Goal: Task Accomplishment & Management: Use online tool/utility

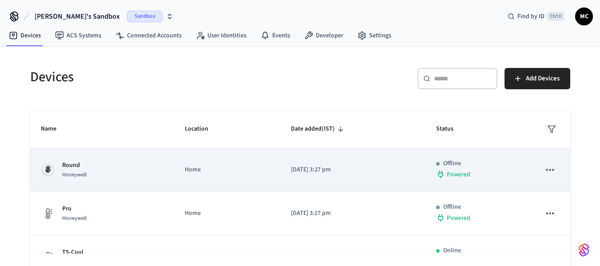
scroll to position [89, 0]
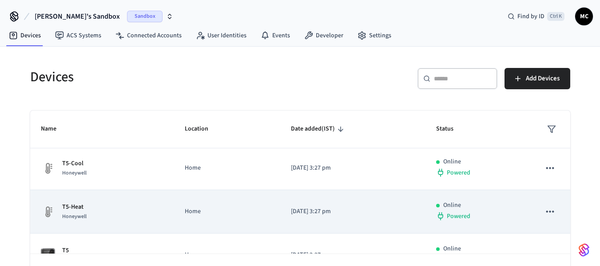
click at [544, 208] on icon "sticky table" at bounding box center [550, 212] width 12 height 12
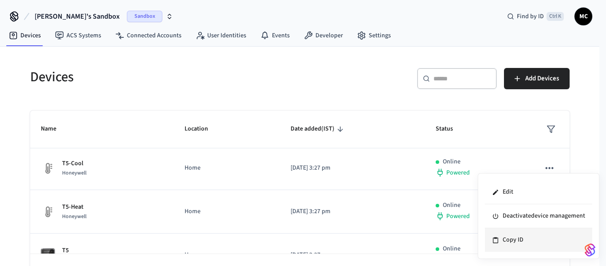
click at [510, 238] on li "Copy ID" at bounding box center [538, 240] width 107 height 24
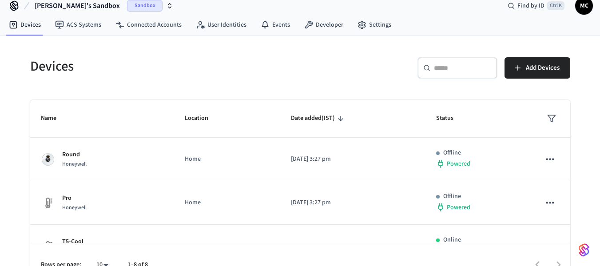
scroll to position [0, 0]
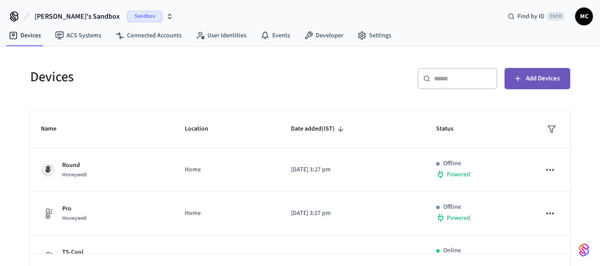
click at [556, 76] on span "Add Devices" at bounding box center [543, 79] width 34 height 12
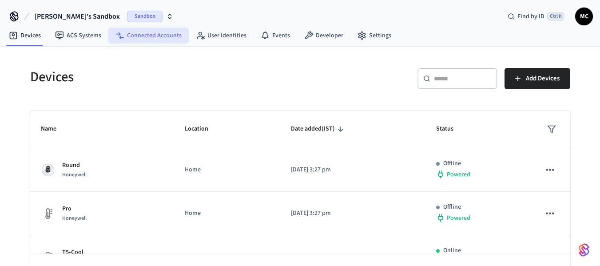
click at [131, 36] on link "Connected Accounts" at bounding box center [148, 36] width 80 height 16
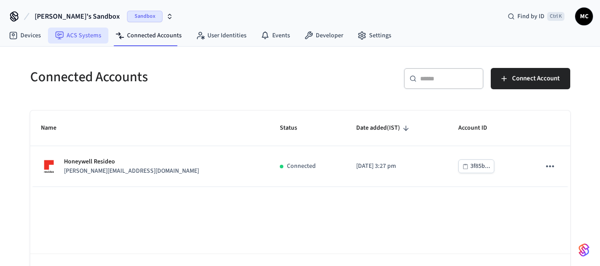
click at [84, 36] on link "ACS Systems" at bounding box center [78, 36] width 60 height 16
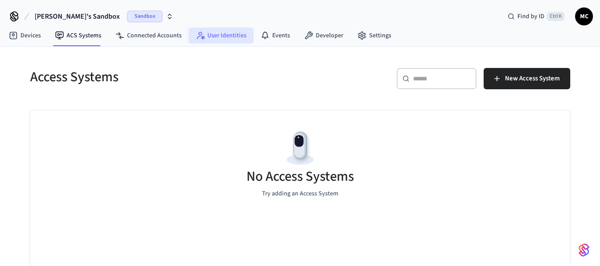
click at [225, 29] on link "User Identities" at bounding box center [221, 36] width 65 height 16
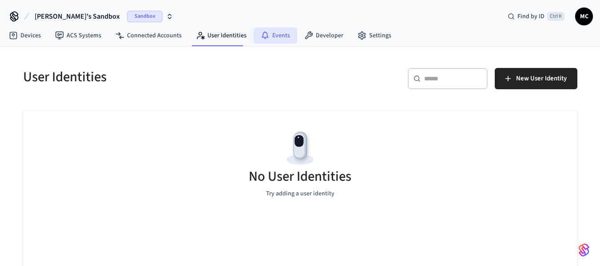
click at [266, 32] on link "Events" at bounding box center [275, 36] width 44 height 16
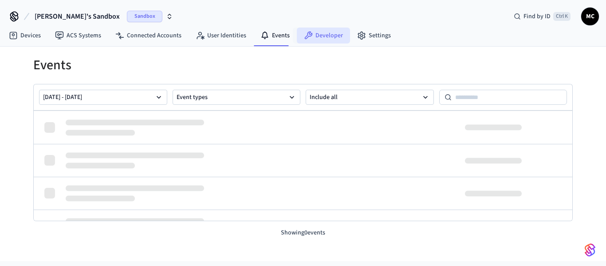
click at [327, 41] on link "Developer" at bounding box center [323, 36] width 53 height 16
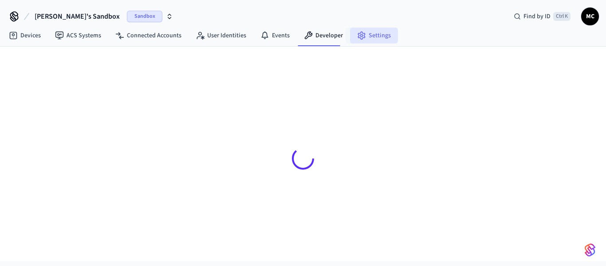
click at [368, 36] on link "Settings" at bounding box center [374, 36] width 48 height 16
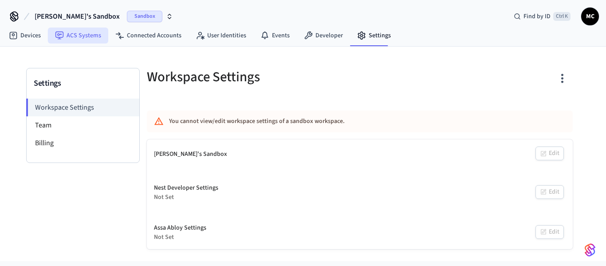
click at [77, 36] on link "ACS Systems" at bounding box center [78, 36] width 60 height 16
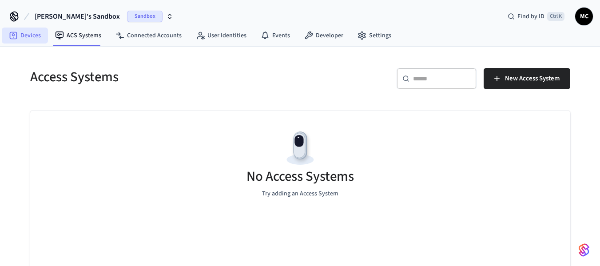
click at [39, 33] on link "Devices" at bounding box center [25, 36] width 46 height 16
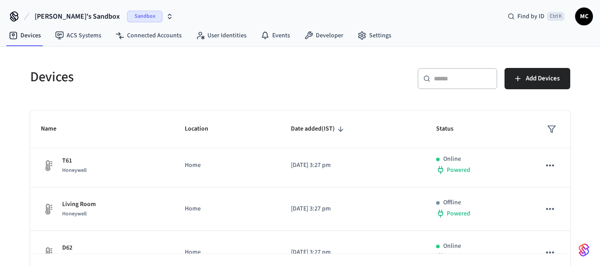
scroll to position [243, 0]
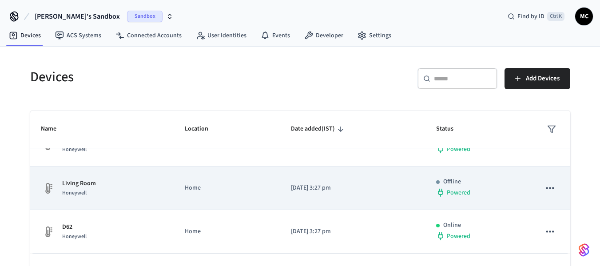
click at [87, 181] on p "Living Room" at bounding box center [79, 183] width 34 height 9
click at [80, 185] on p "Living Room" at bounding box center [79, 183] width 34 height 9
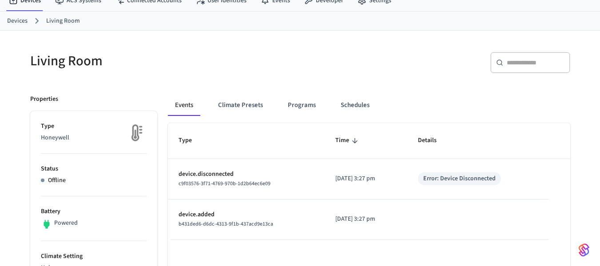
scroll to position [89, 0]
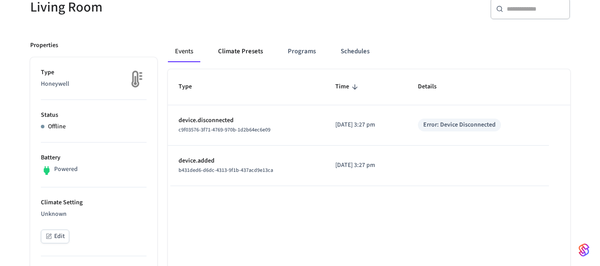
click at [253, 55] on button "Climate Presets" at bounding box center [240, 51] width 59 height 21
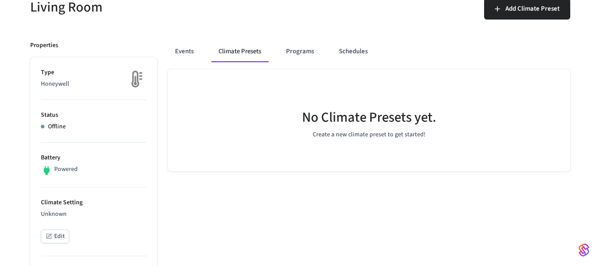
click at [129, 81] on img at bounding box center [135, 79] width 22 height 22
click at [296, 55] on button "Programs" at bounding box center [300, 51] width 42 height 21
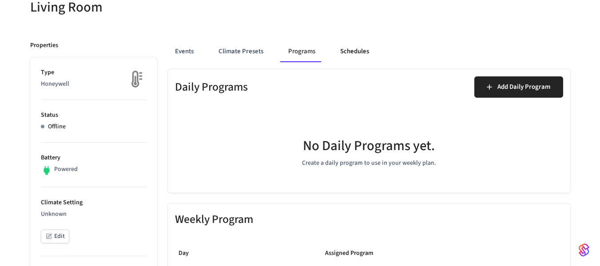
click at [368, 49] on button "Schedules" at bounding box center [354, 51] width 43 height 21
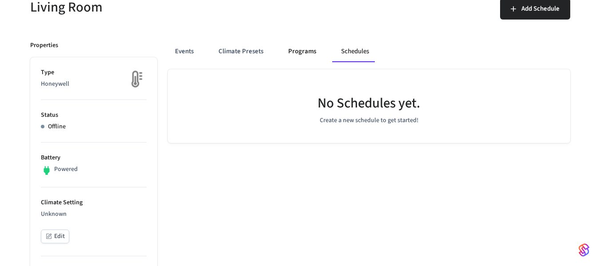
click at [282, 53] on button "Programs" at bounding box center [302, 51] width 42 height 21
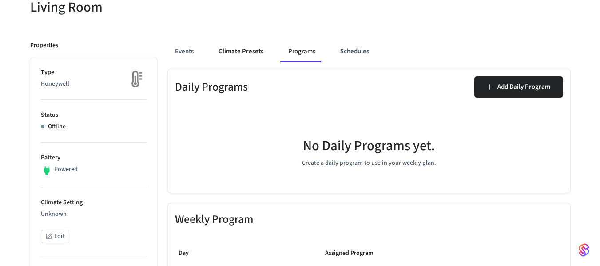
click at [261, 54] on button "Climate Presets" at bounding box center [240, 51] width 59 height 21
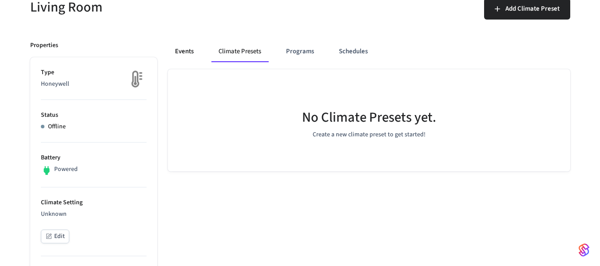
click at [179, 53] on button "Events" at bounding box center [184, 51] width 33 height 21
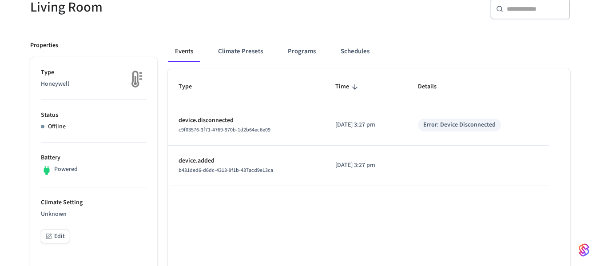
scroll to position [44, 0]
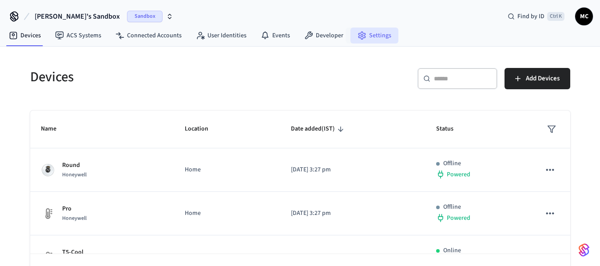
click at [366, 38] on link "Settings" at bounding box center [374, 36] width 48 height 16
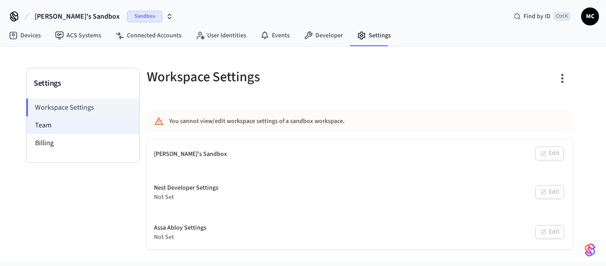
click at [46, 133] on li "Team" at bounding box center [83, 125] width 113 height 18
click at [71, 129] on li "Team" at bounding box center [83, 125] width 113 height 18
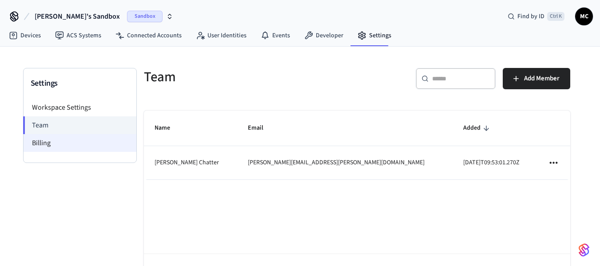
click at [44, 146] on li "Billing" at bounding box center [80, 143] width 113 height 18
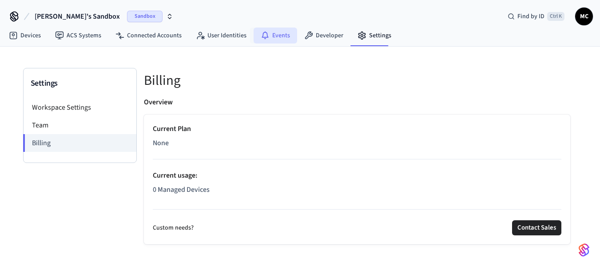
click at [276, 32] on link "Events" at bounding box center [275, 36] width 44 height 16
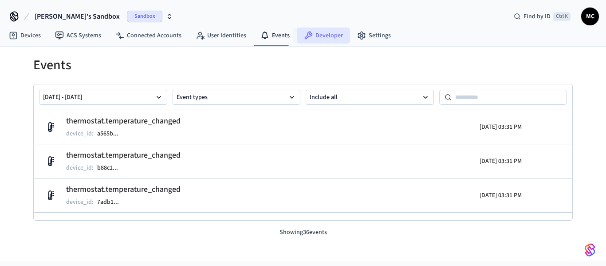
click at [316, 33] on link "Developer" at bounding box center [323, 36] width 53 height 16
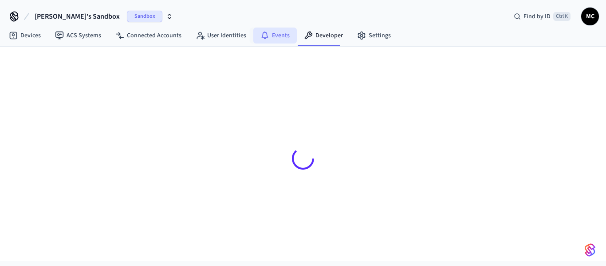
click at [267, 40] on link "Events" at bounding box center [275, 36] width 44 height 16
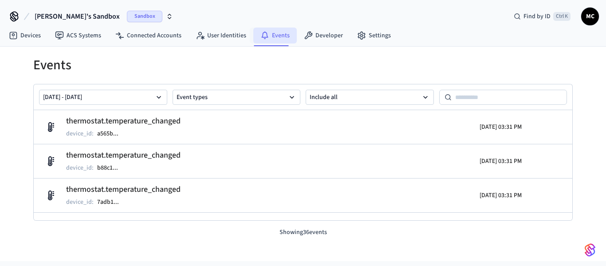
click at [291, 38] on link "Events" at bounding box center [275, 36] width 44 height 16
click at [304, 38] on icon at bounding box center [308, 35] width 9 height 9
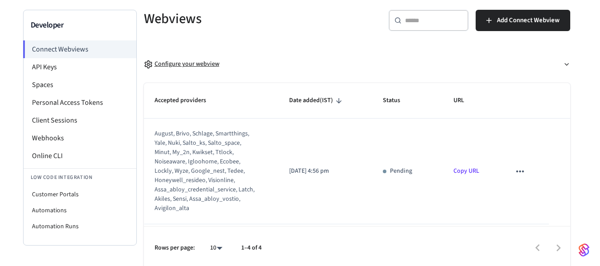
scroll to position [61, 0]
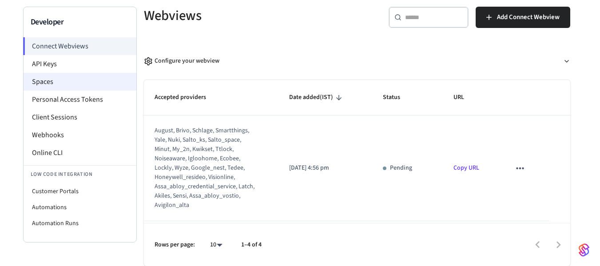
click at [88, 87] on li "Spaces" at bounding box center [80, 82] width 113 height 18
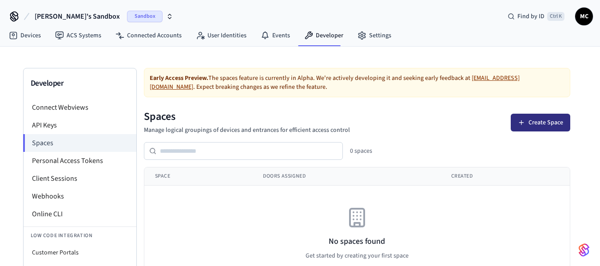
click at [529, 123] on button "Create Space" at bounding box center [540, 123] width 59 height 18
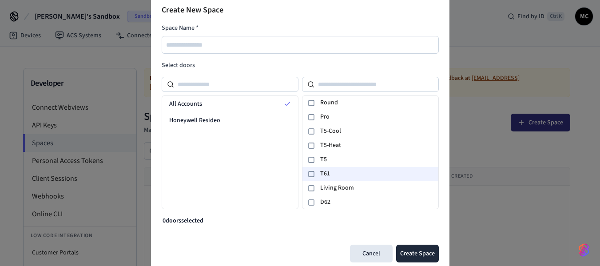
scroll to position [1, 0]
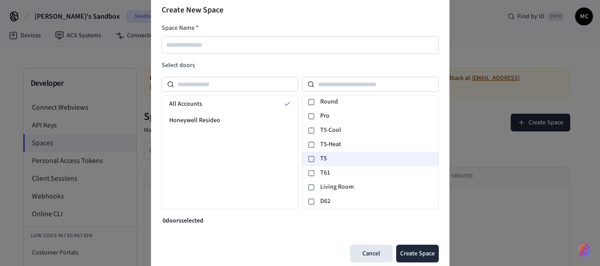
click at [312, 158] on icon at bounding box center [311, 158] width 7 height 7
click at [313, 155] on div at bounding box center [311, 159] width 11 height 11
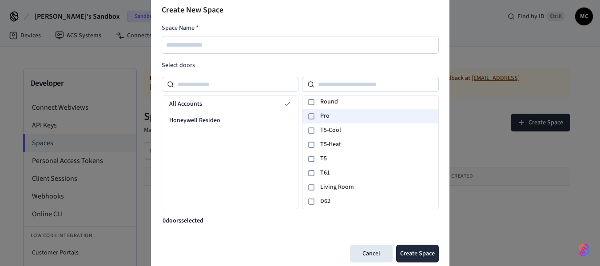
click at [315, 110] on div "Pro" at bounding box center [370, 116] width 136 height 14
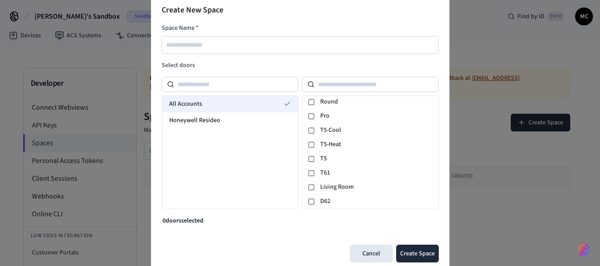
click at [279, 100] on div "All Accounts" at bounding box center [230, 104] width 136 height 16
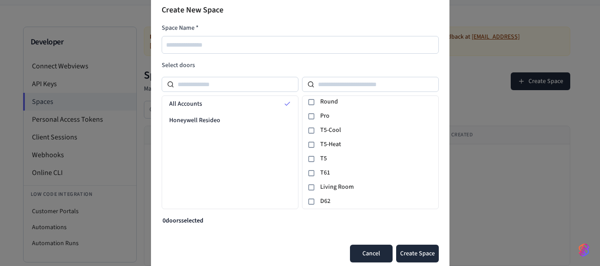
click at [364, 250] on button "Cancel" at bounding box center [371, 254] width 43 height 18
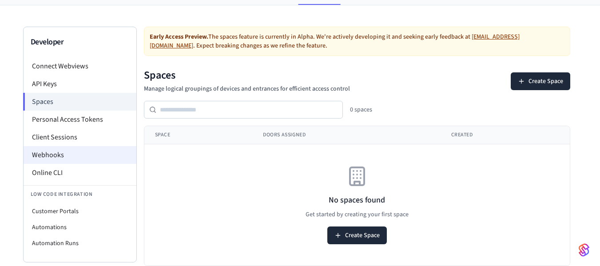
click at [71, 153] on li "Webhooks" at bounding box center [80, 155] width 113 height 18
click at [74, 157] on li "Webhooks" at bounding box center [80, 155] width 113 height 18
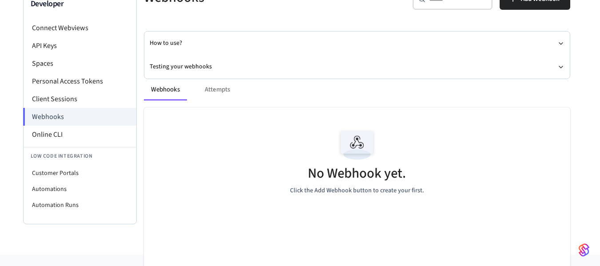
scroll to position [89, 0]
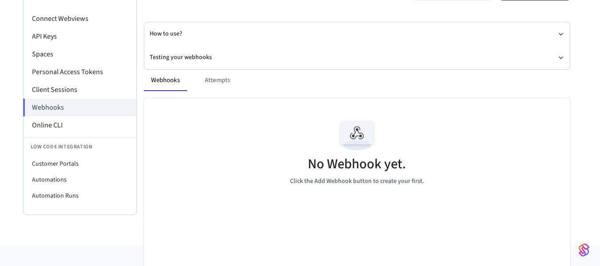
click at [214, 78] on div "Webhooks Attempts" at bounding box center [357, 80] width 426 height 21
click at [206, 81] on div "Webhooks Attempts" at bounding box center [357, 80] width 426 height 21
click at [208, 82] on div "Webhooks Attempts" at bounding box center [357, 80] width 426 height 21
click at [216, 82] on div "Webhooks Attempts" at bounding box center [357, 80] width 426 height 21
click at [94, 128] on li "Online CLI" at bounding box center [80, 125] width 113 height 18
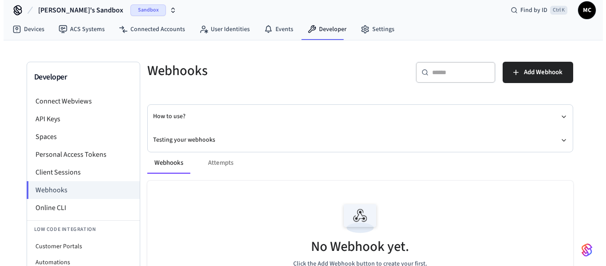
scroll to position [0, 0]
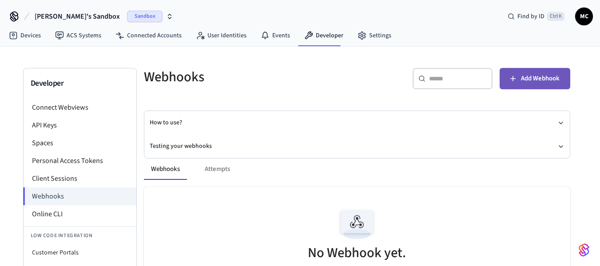
click at [561, 79] on button "Add Webhook" at bounding box center [534, 78] width 71 height 21
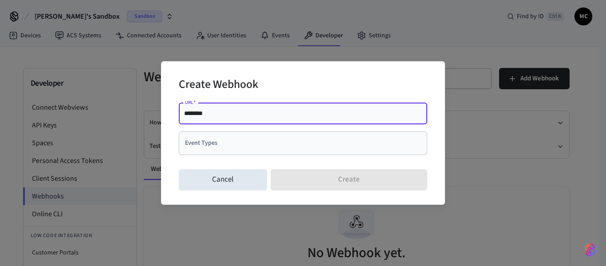
click at [369, 150] on input "Event Types" at bounding box center [296, 143] width 227 height 16
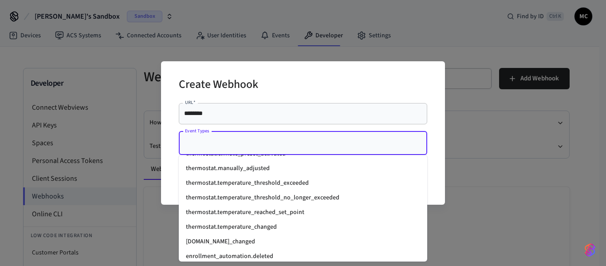
scroll to position [1219, 0]
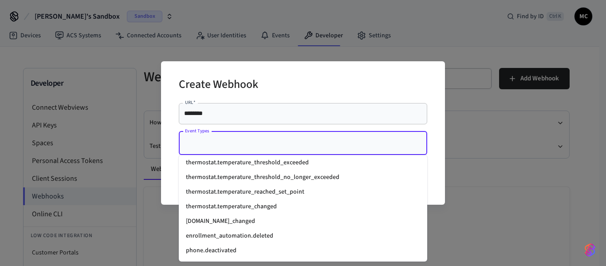
type input "*"
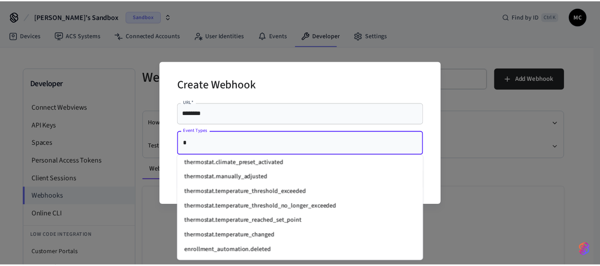
scroll to position [0, 0]
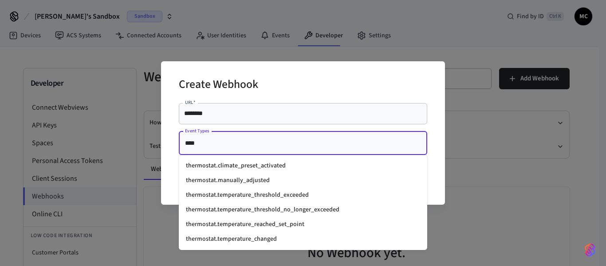
type input "*****"
click at [328, 236] on li "thermostat.temperature_changed" at bounding box center [303, 239] width 249 height 15
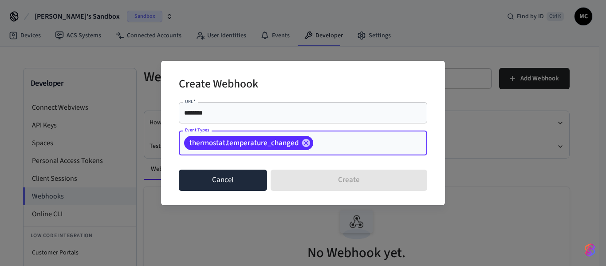
click at [202, 176] on button "Cancel" at bounding box center [223, 180] width 88 height 21
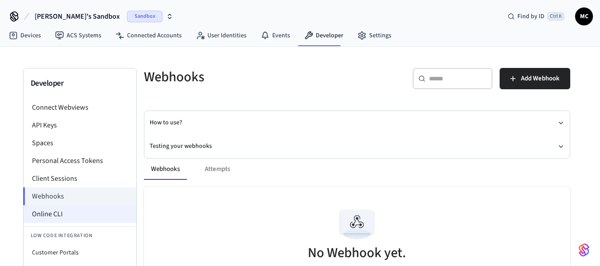
click at [87, 219] on li "Online CLI" at bounding box center [80, 214] width 113 height 18
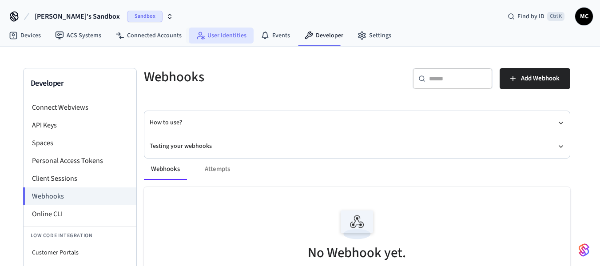
click at [221, 36] on link "User Identities" at bounding box center [221, 36] width 65 height 16
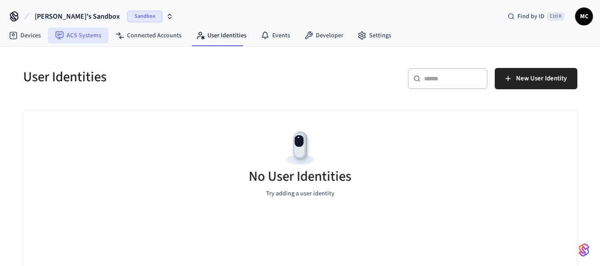
click at [95, 40] on link "ACS Systems" at bounding box center [78, 36] width 60 height 16
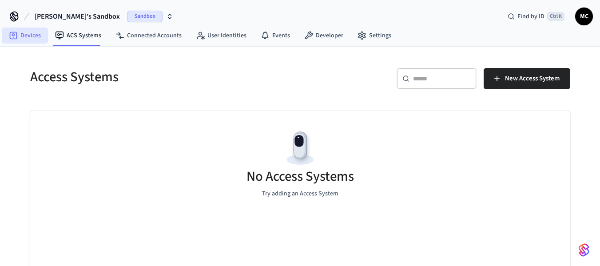
click at [32, 36] on link "Devices" at bounding box center [25, 36] width 46 height 16
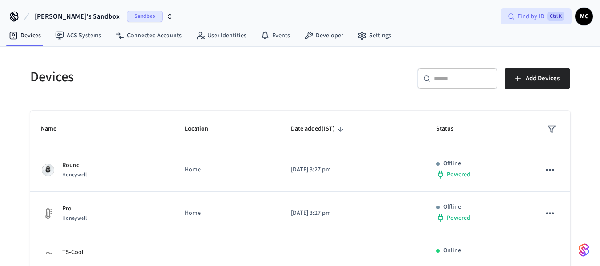
click at [521, 17] on span "Find by ID" at bounding box center [530, 16] width 27 height 9
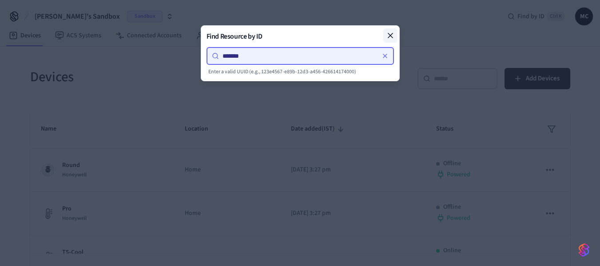
type input "*******"
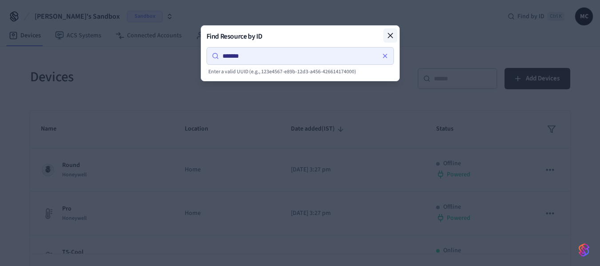
click at [390, 32] on icon at bounding box center [390, 35] width 9 height 9
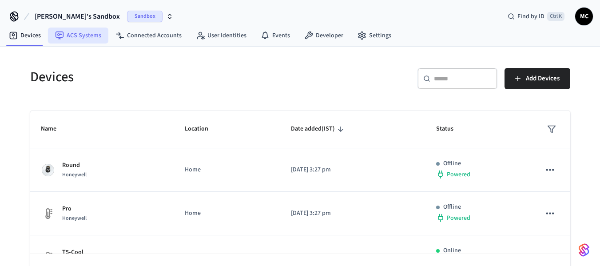
click at [83, 35] on link "ACS Systems" at bounding box center [78, 36] width 60 height 16
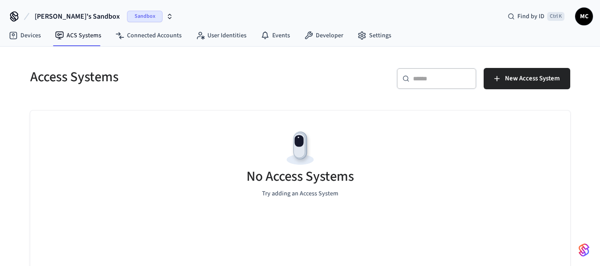
scroll to position [31, 0]
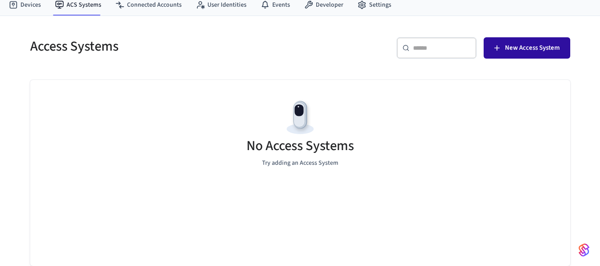
click at [513, 47] on span "New Access System" at bounding box center [532, 48] width 55 height 12
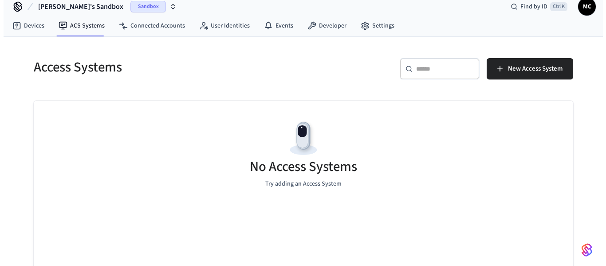
scroll to position [0, 0]
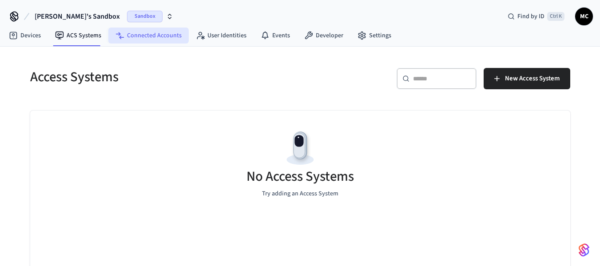
click at [140, 32] on link "Connected Accounts" at bounding box center [148, 36] width 80 height 16
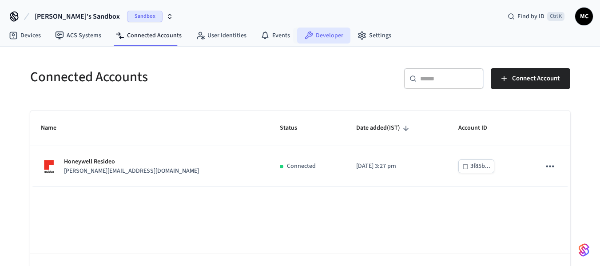
click at [308, 30] on link "Developer" at bounding box center [323, 36] width 53 height 16
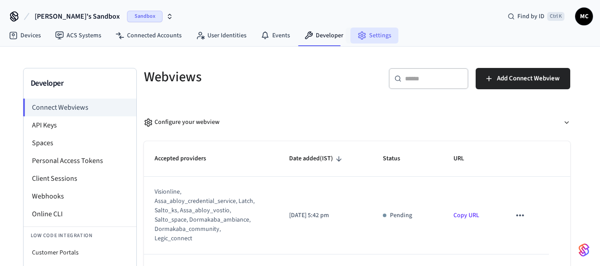
click at [380, 39] on link "Settings" at bounding box center [374, 36] width 48 height 16
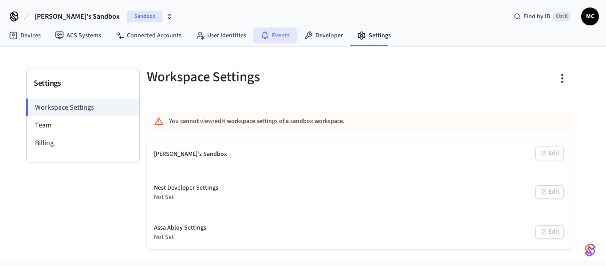
click at [292, 34] on link "Events" at bounding box center [275, 36] width 44 height 16
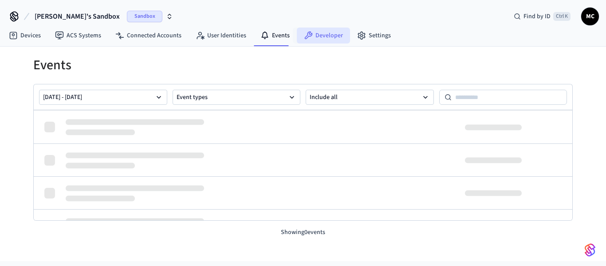
click at [307, 32] on icon at bounding box center [309, 36] width 8 height 8
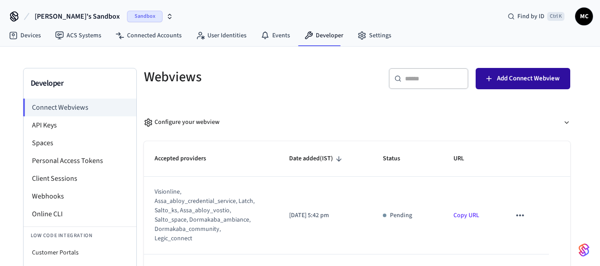
click at [526, 75] on span "Add Connect Webview" at bounding box center [528, 79] width 63 height 12
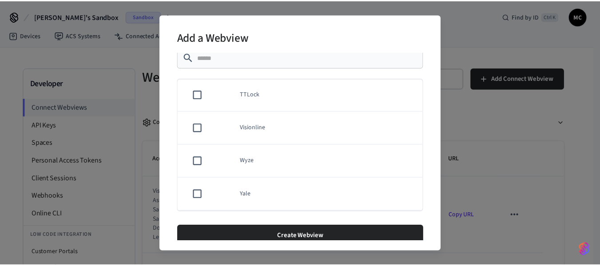
scroll to position [39, 0]
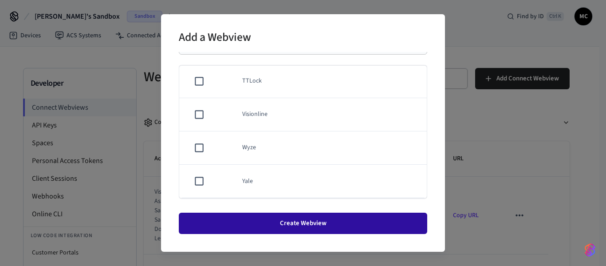
click at [321, 226] on button "Create Webview" at bounding box center [303, 223] width 249 height 21
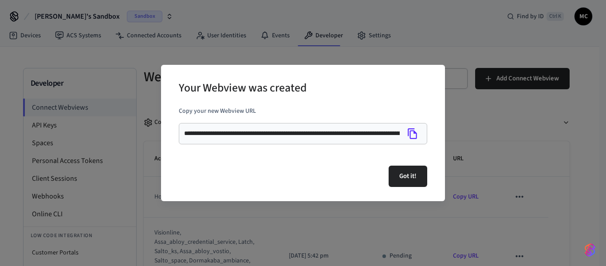
click at [414, 131] on icon "Copy" at bounding box center [412, 133] width 9 height 11
click at [404, 178] on button "Got it!" at bounding box center [408, 176] width 39 height 21
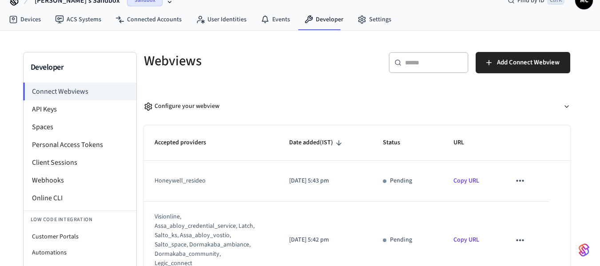
scroll to position [0, 0]
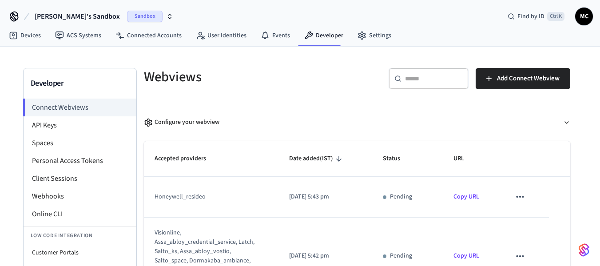
click at [516, 197] on icon "sticky table" at bounding box center [520, 197] width 8 height 2
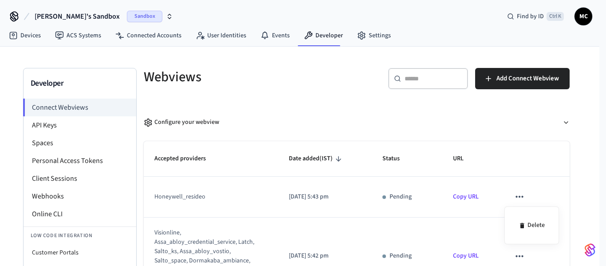
click at [396, 196] on div at bounding box center [303, 133] width 606 height 266
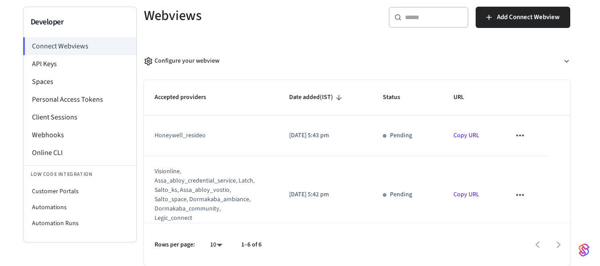
click at [176, 138] on div "honeywell_resideo" at bounding box center [205, 135] width 102 height 9
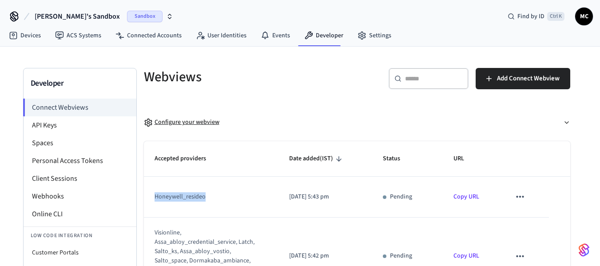
click at [178, 121] on div "Configure your webview" at bounding box center [181, 122] width 75 height 9
